Goal: Find specific page/section

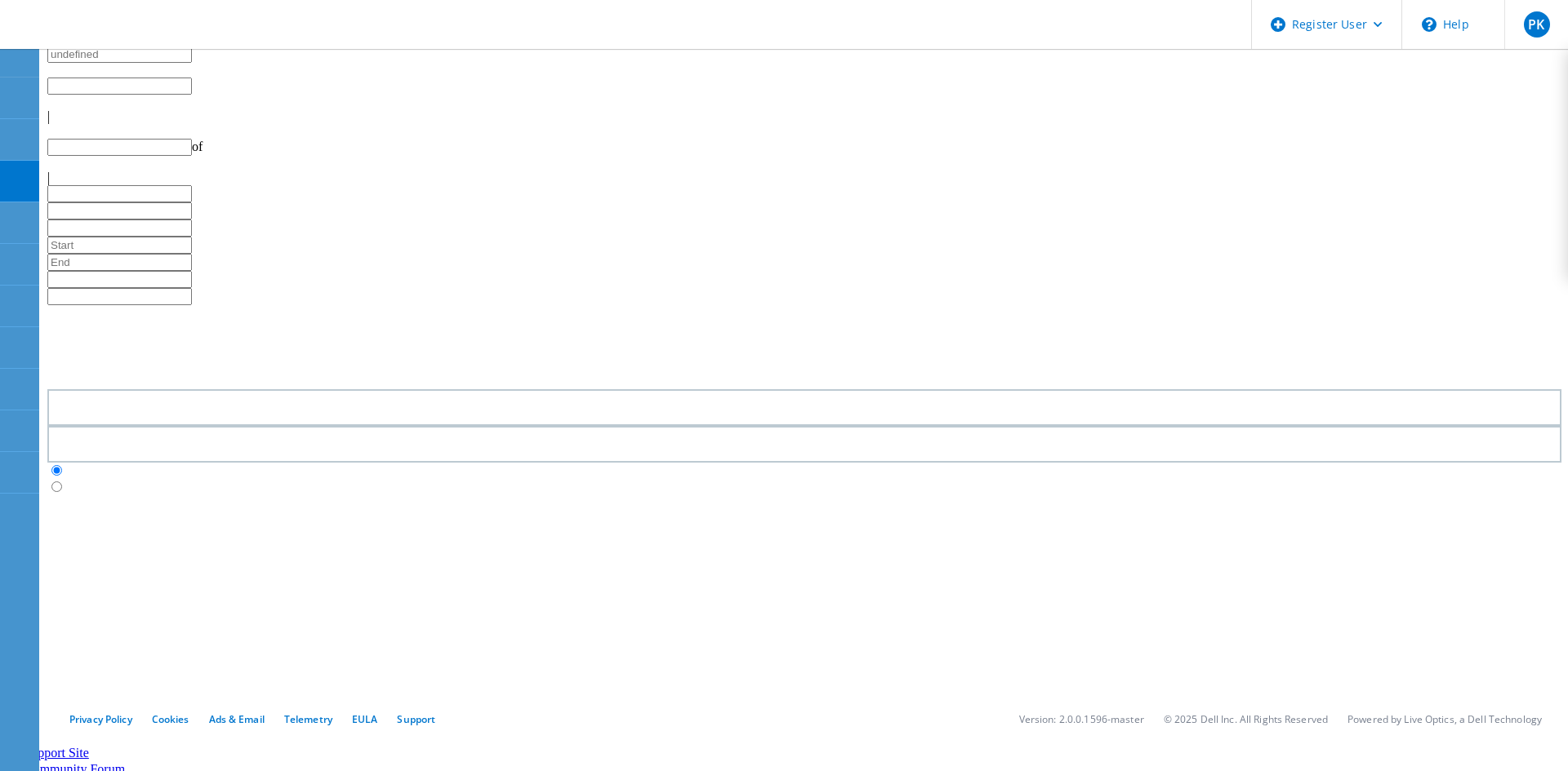
type input "1"
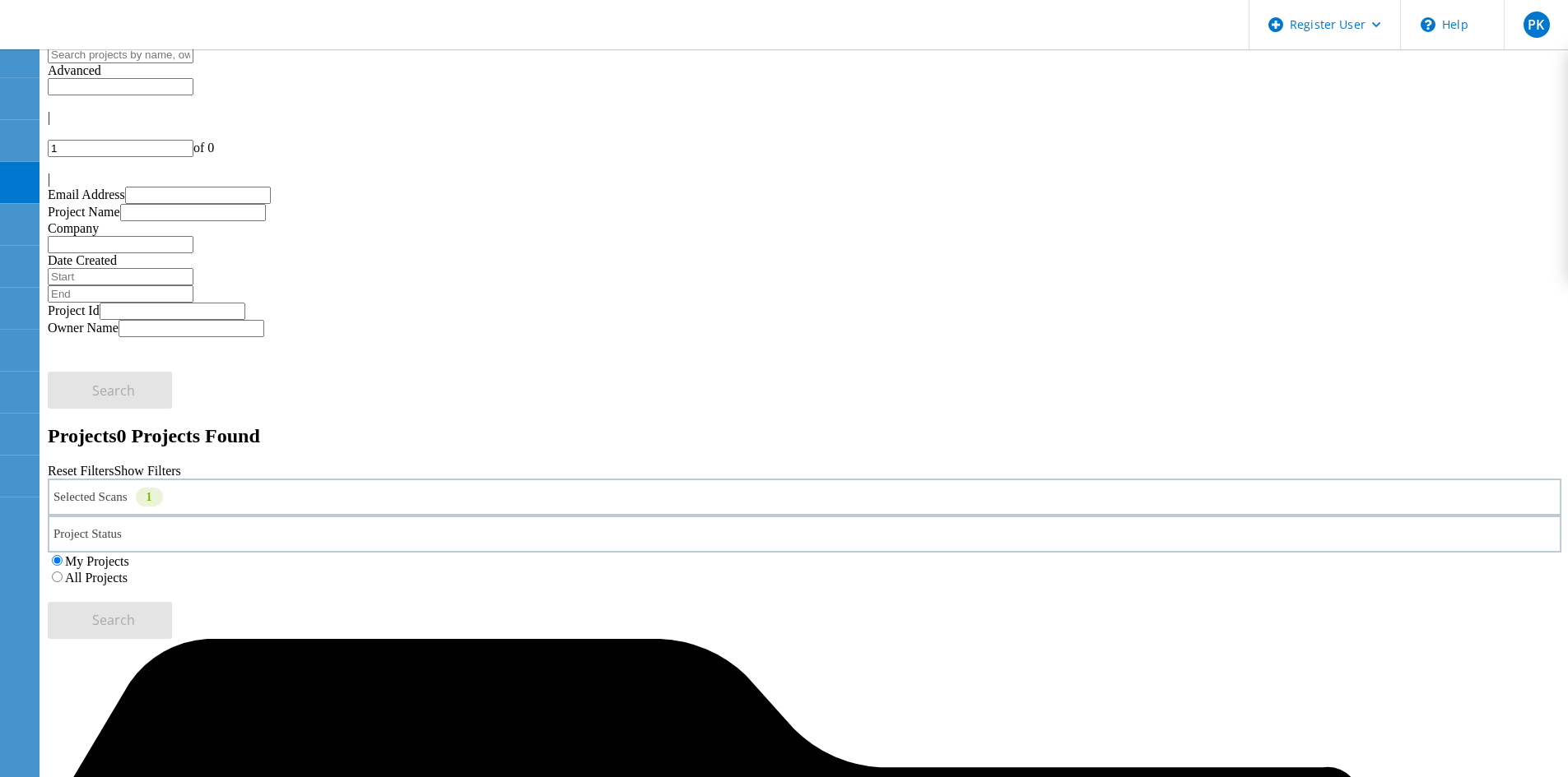
click at [163, 488] on div "1" at bounding box center [149, 497] width 27 height 19
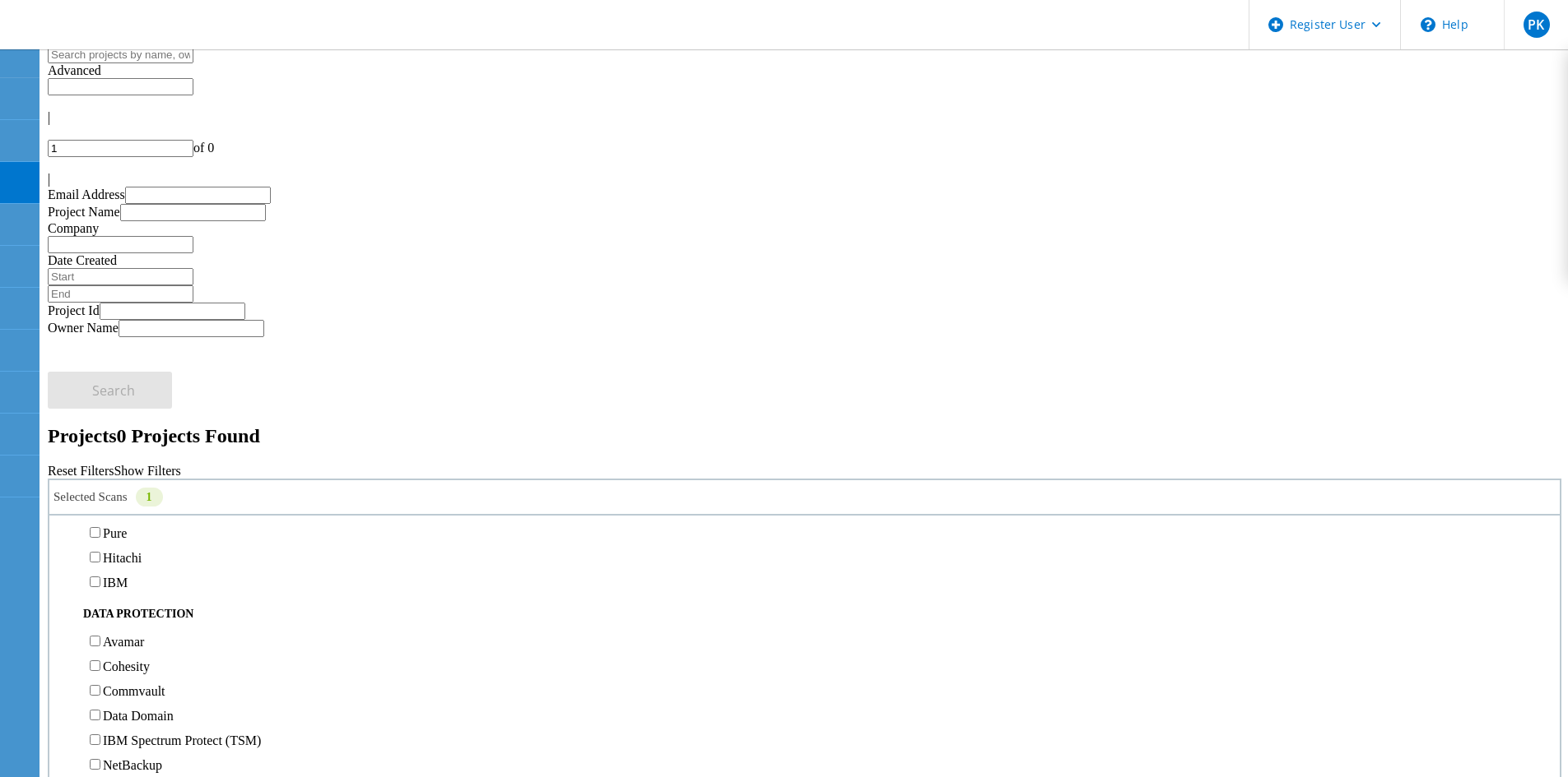
click at [132, 403] on label "Isilon/PowerScale" at bounding box center [150, 410] width 96 height 14
click at [101, 404] on input "Isilon/PowerScale" at bounding box center [95, 409] width 11 height 11
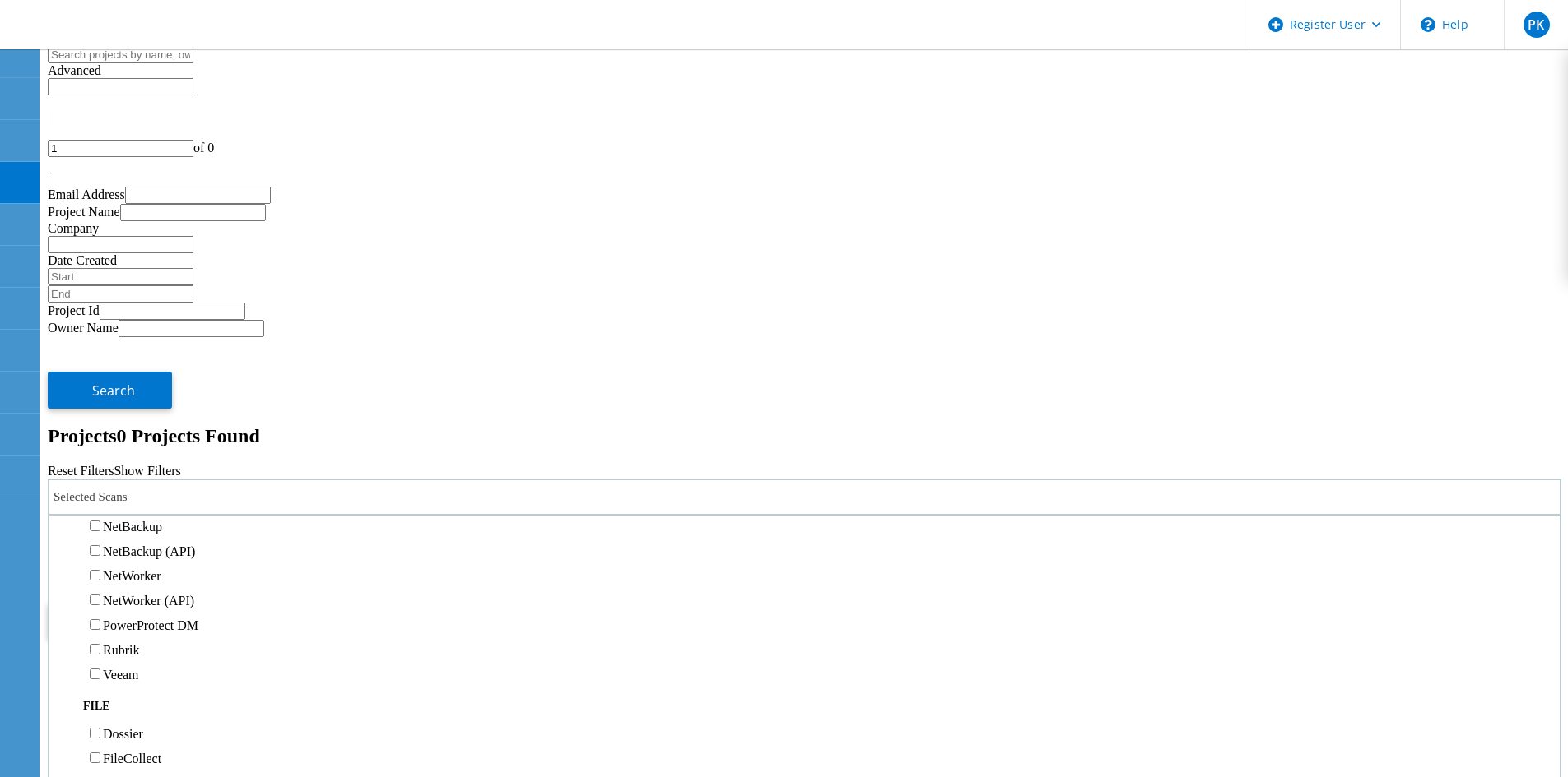
click at [144, 396] on label "Avamar" at bounding box center [123, 403] width 41 height 14
click at [101, 397] on input "Avamar" at bounding box center [95, 402] width 11 height 11
click at [127, 571] on label "All Projects" at bounding box center [96, 578] width 62 height 14
click at [62, 572] on input "All Projects" at bounding box center [57, 577] width 11 height 11
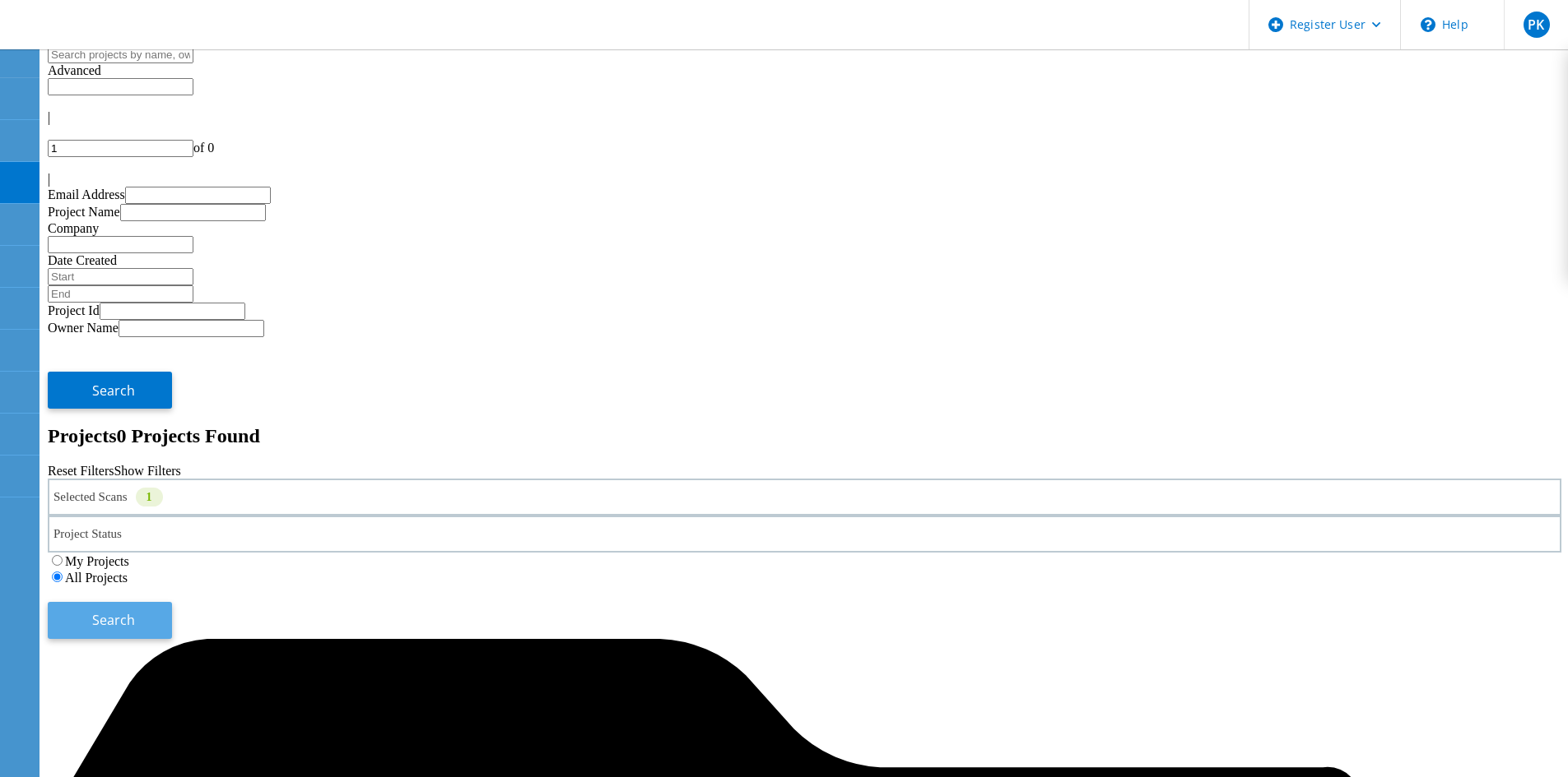
click at [135, 611] on span "Search" at bounding box center [113, 620] width 42 height 18
